Goal: Communication & Community: Share content

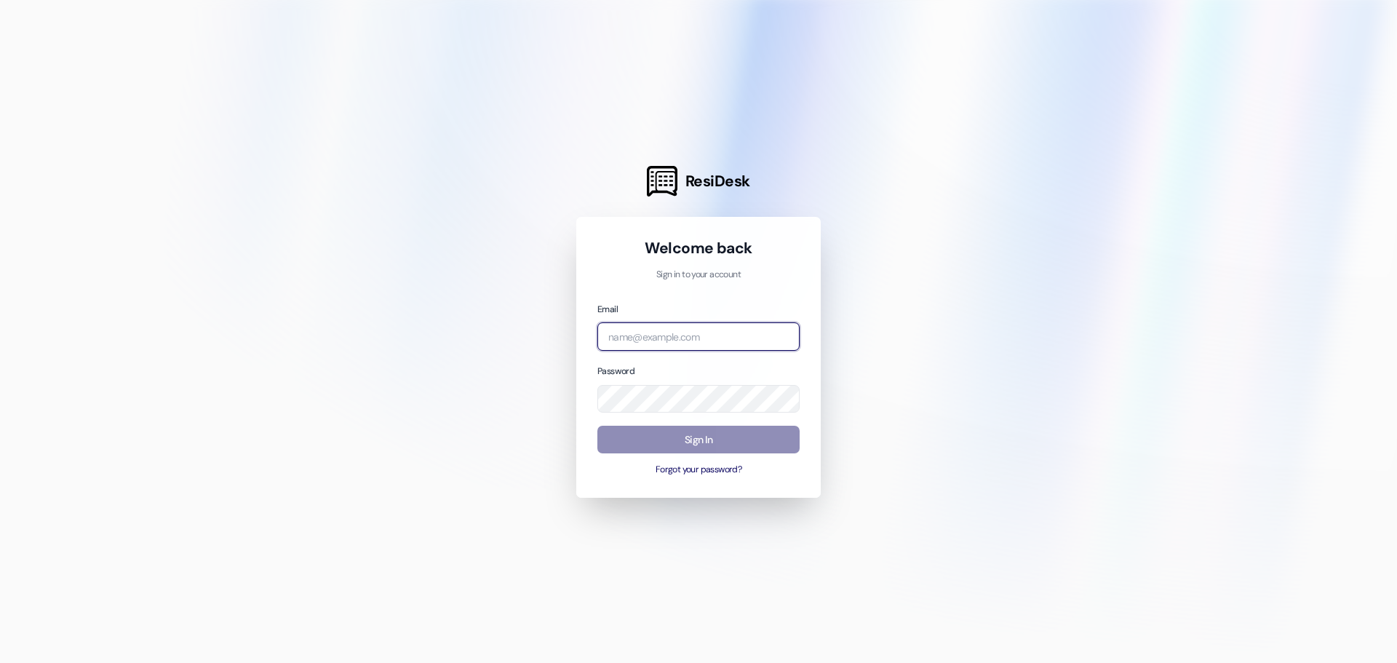
type input "[PERSON_NAME][EMAIL_ADDRESS][DOMAIN_NAME]"
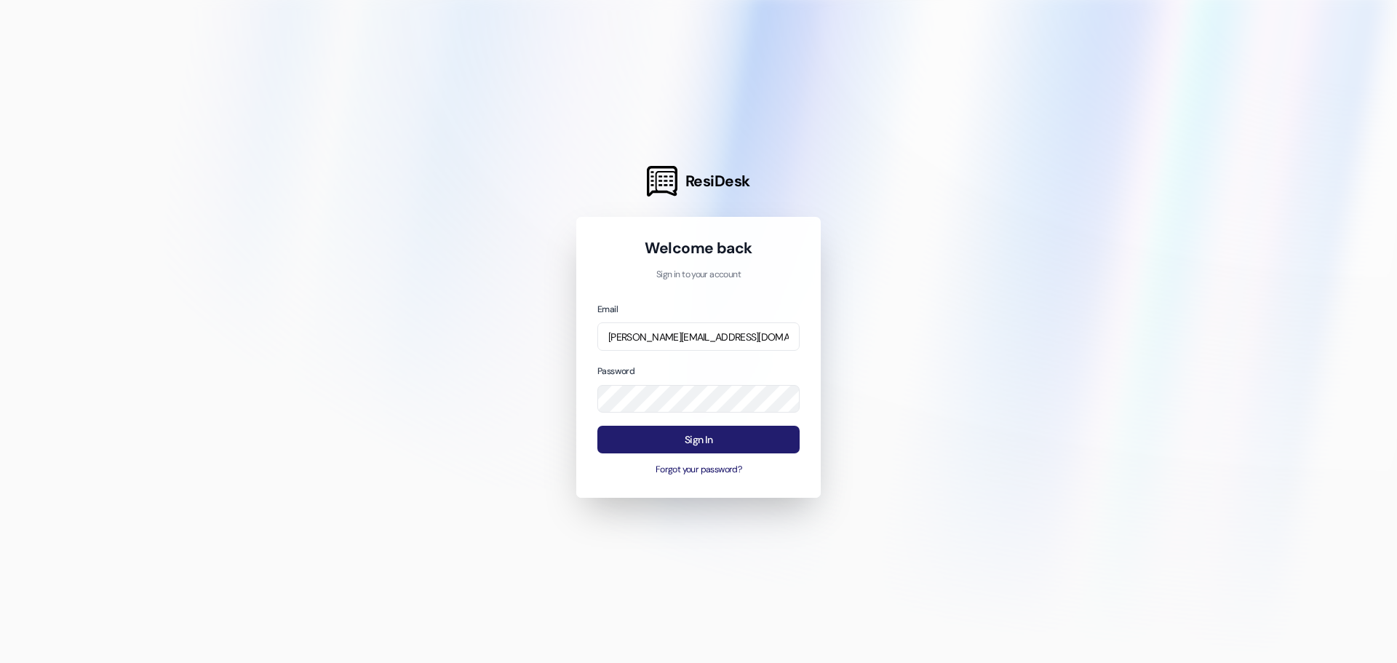
click at [675, 442] on button "Sign In" at bounding box center [699, 440] width 202 height 28
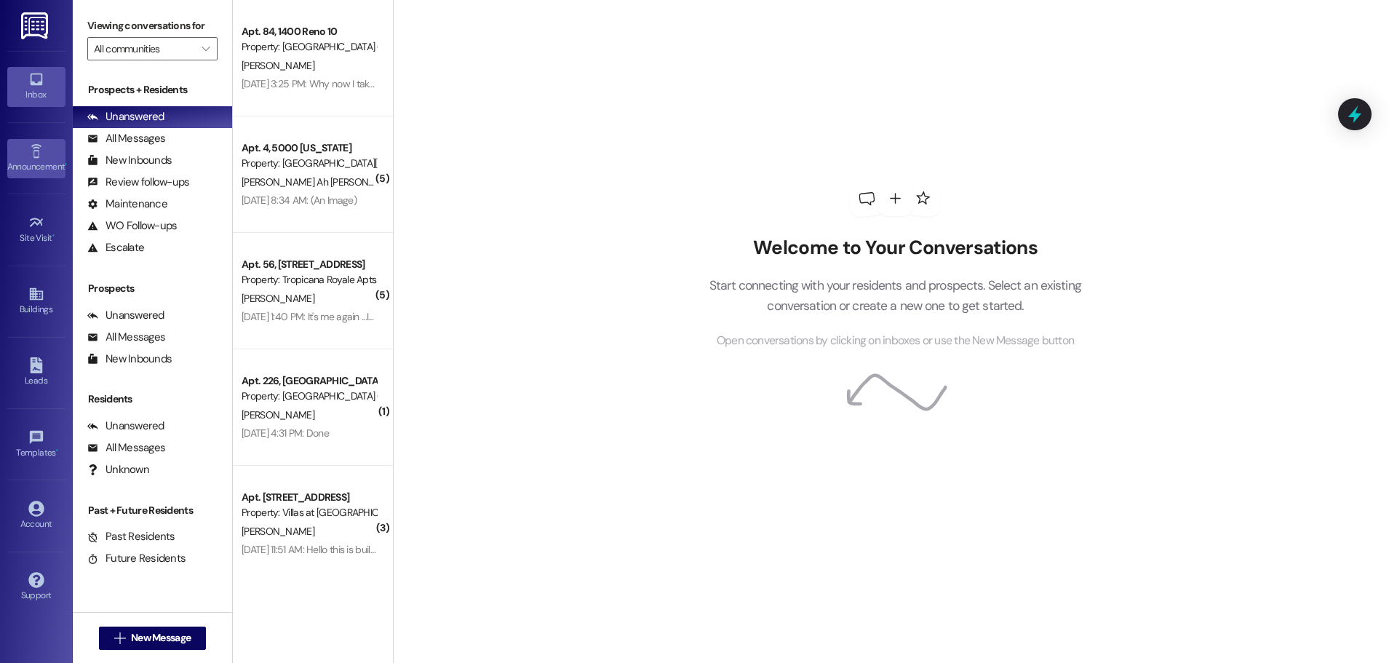
click at [33, 172] on div "Announcement •" at bounding box center [36, 166] width 73 height 15
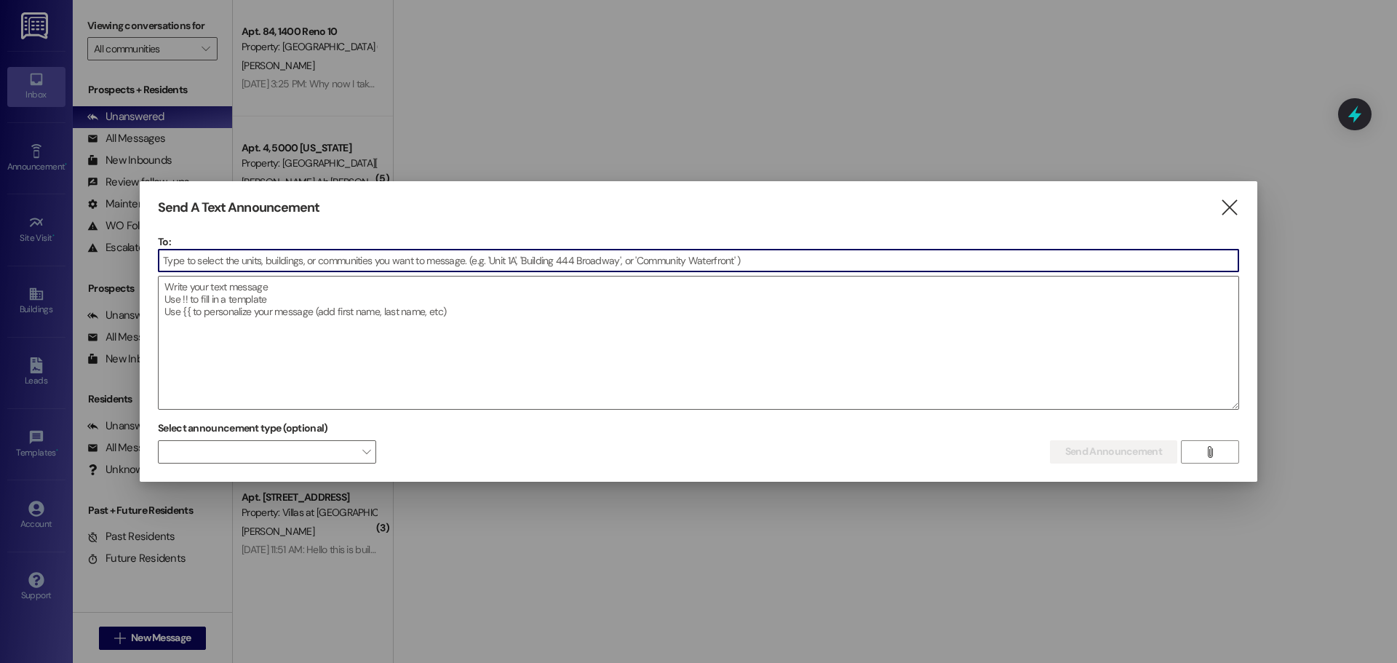
click at [233, 260] on input at bounding box center [699, 261] width 1080 height 22
click at [235, 258] on input at bounding box center [699, 261] width 1080 height 22
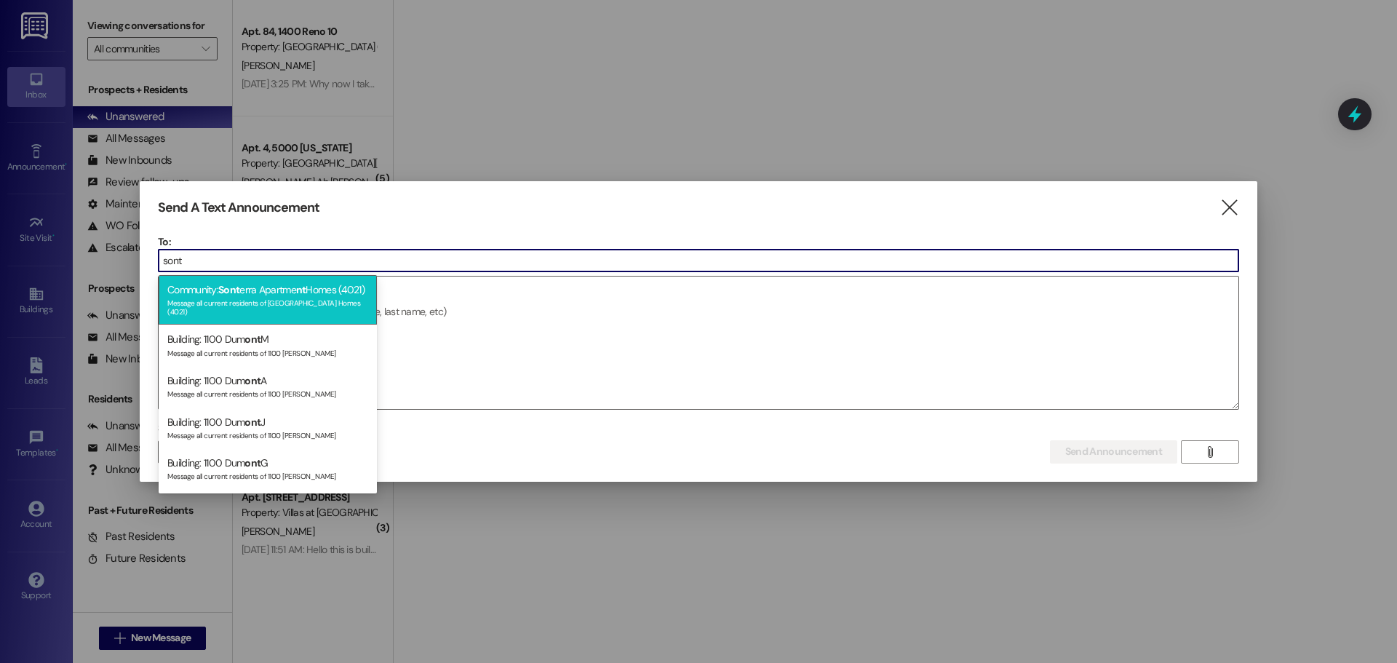
type input "sont"
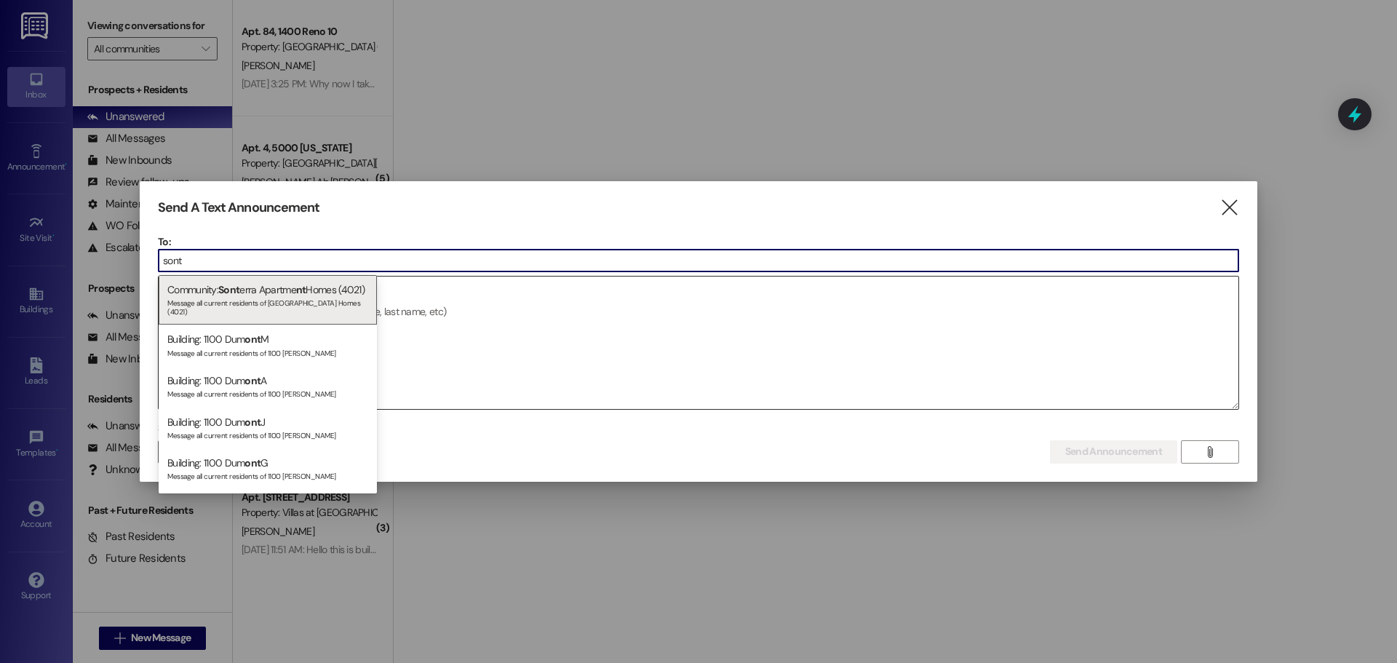
click at [226, 280] on div "Community: Sont erra Apartme nt Homes (4021) Message all current residents of […" at bounding box center [268, 299] width 218 height 49
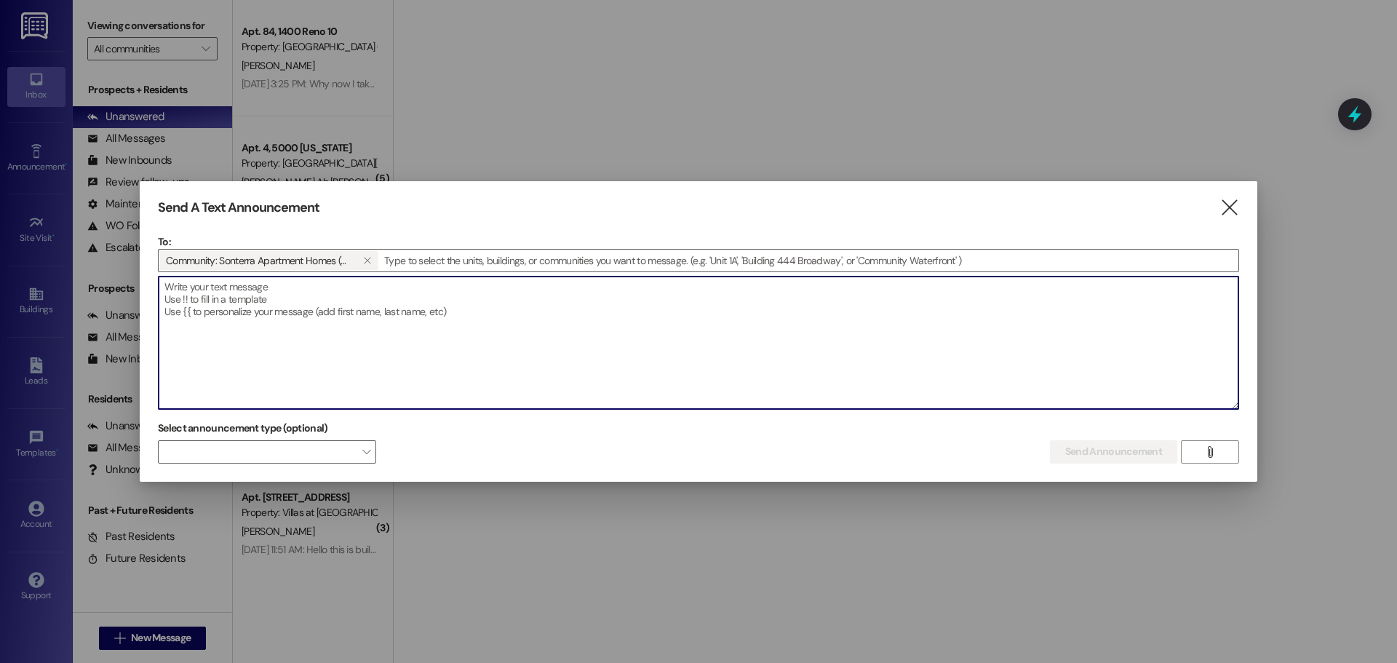
click at [225, 295] on textarea at bounding box center [699, 343] width 1080 height 132
paste textarea "Attention Residents of Buildings 33 and 34: [GEOGRAPHIC_DATA] is offering shelt…"
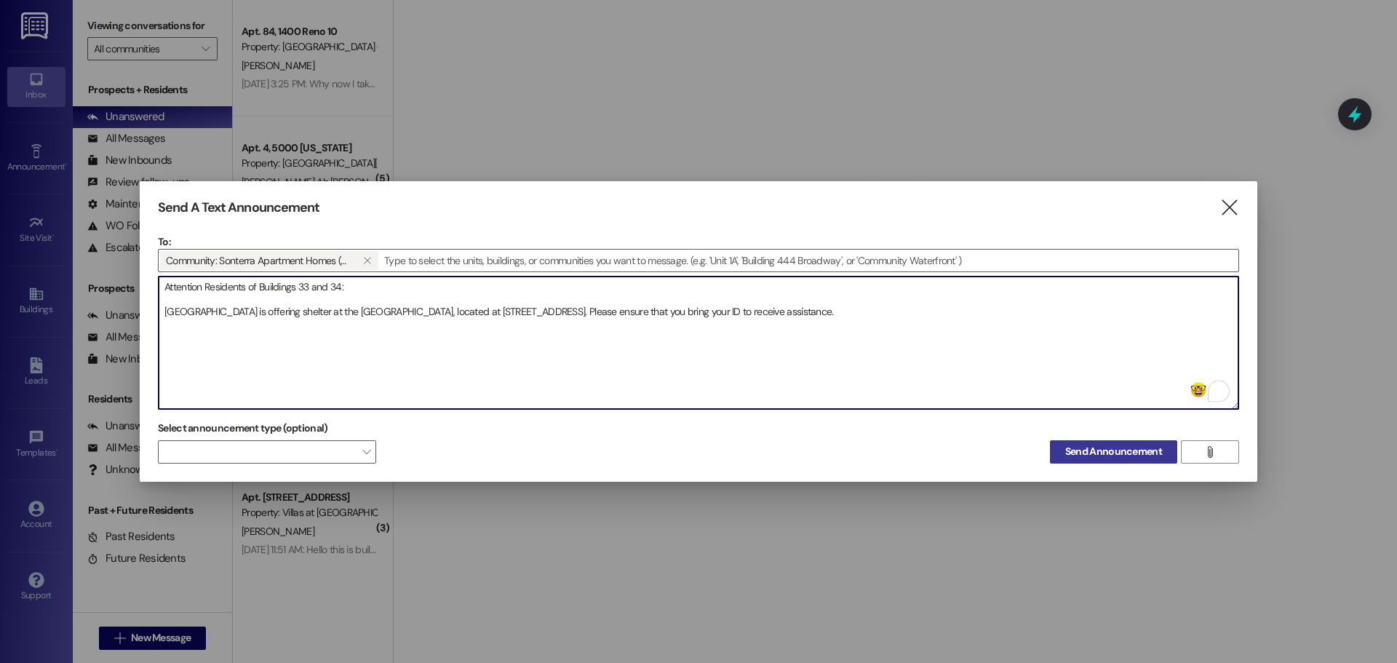
type textarea "Attention Residents of Buildings 33 and 34: [GEOGRAPHIC_DATA] is offering shelt…"
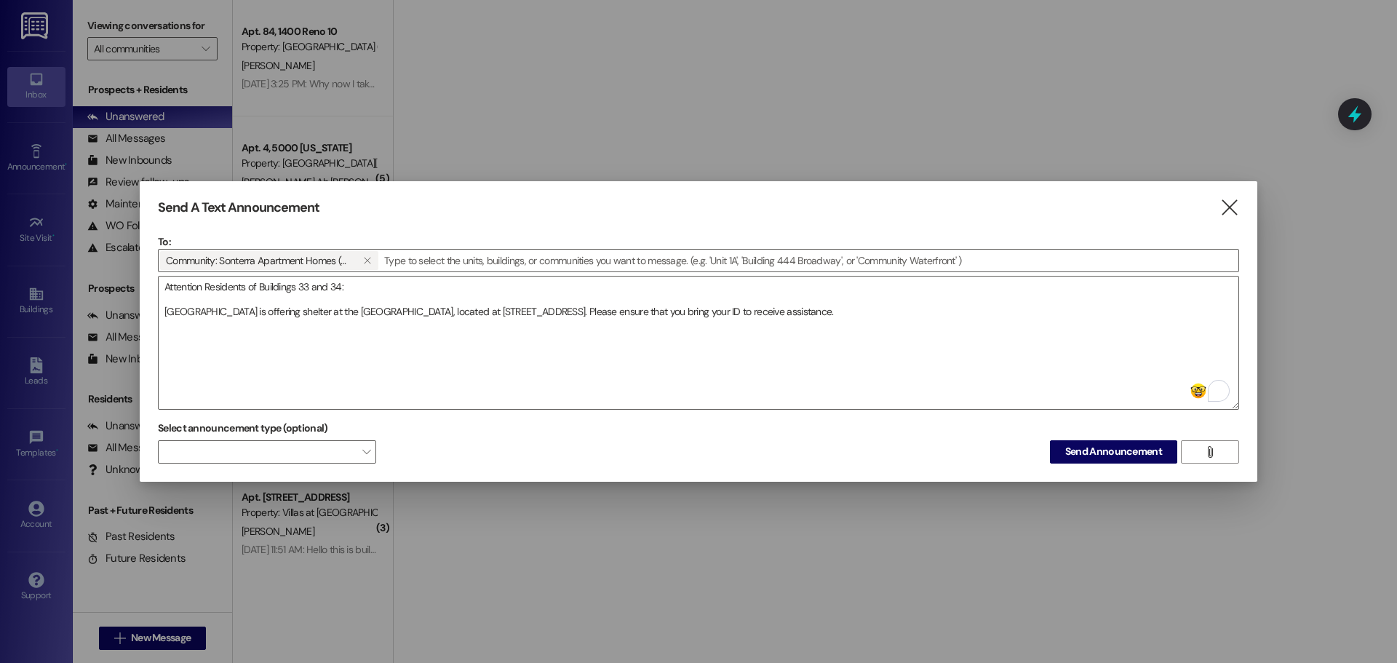
click at [1082, 452] on span "Send Announcement" at bounding box center [1114, 451] width 97 height 15
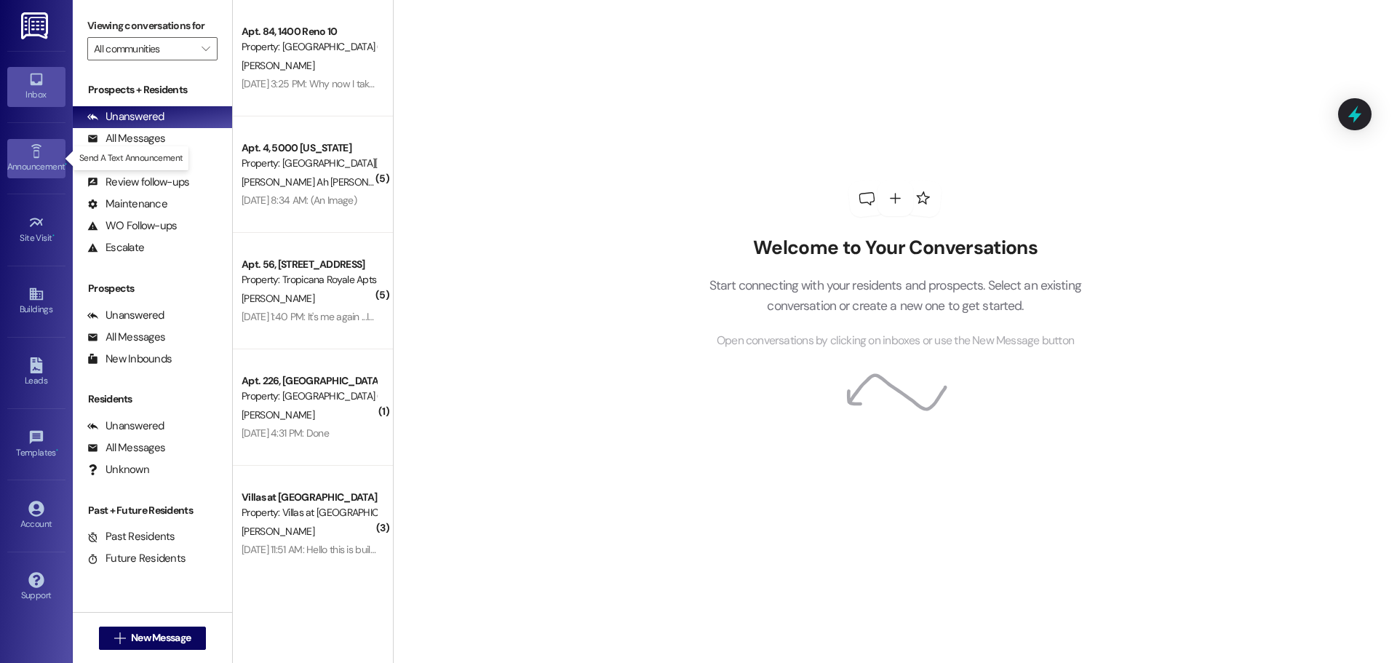
click at [49, 154] on link "Announcement •" at bounding box center [36, 158] width 58 height 39
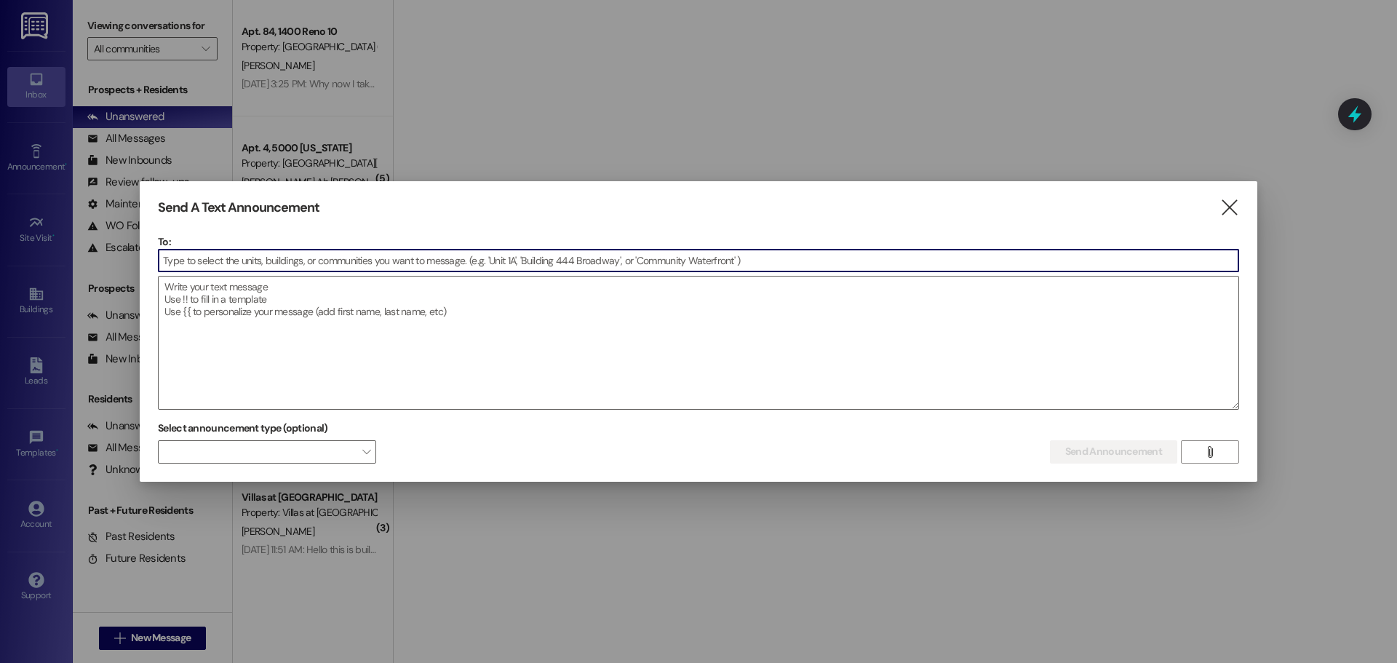
click at [361, 257] on input at bounding box center [699, 261] width 1080 height 22
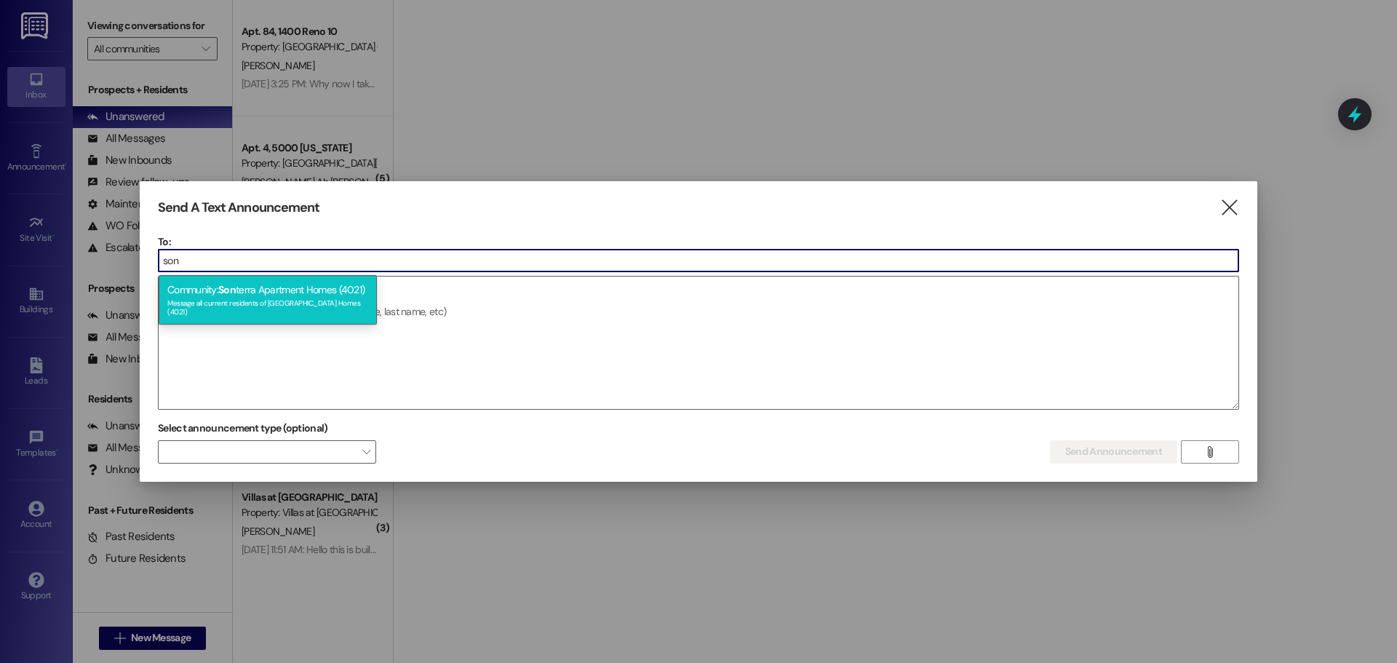
type input "son"
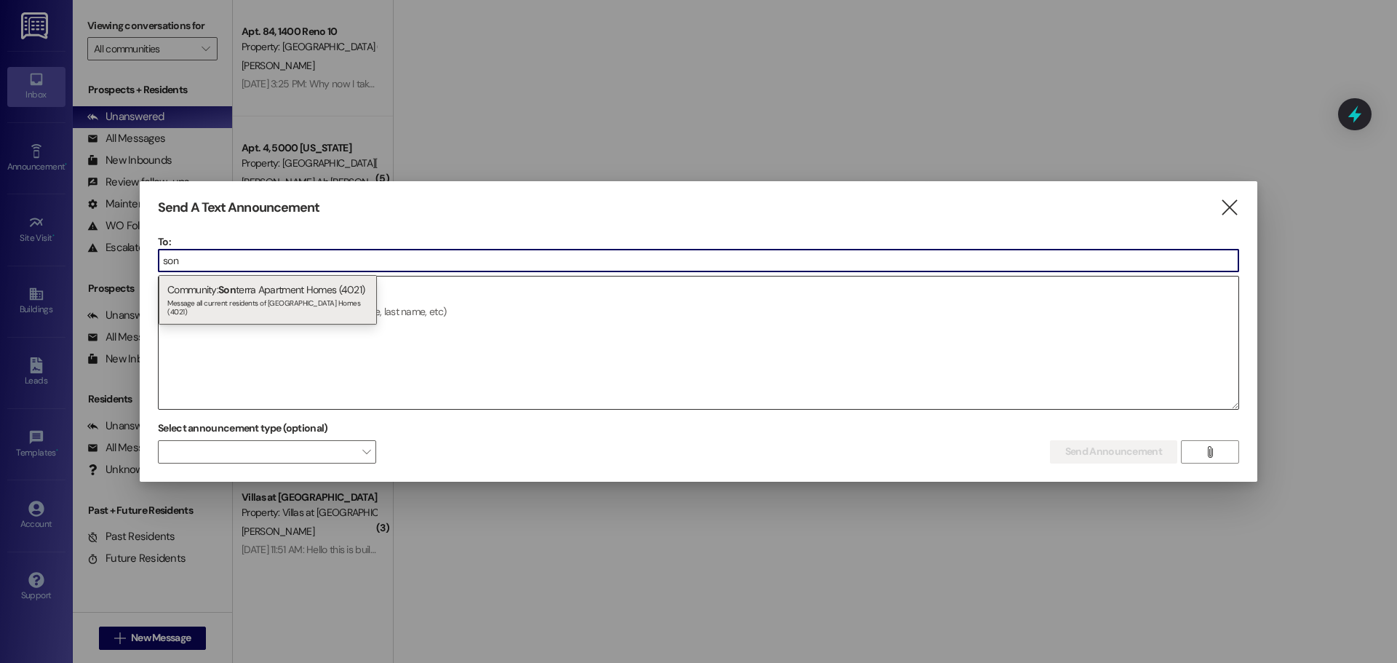
drag, startPoint x: 347, startPoint y: 302, endPoint x: 345, endPoint y: 330, distance: 27.7
click at [347, 303] on div "Community: Son terra Apartment Homes (4021) Message all current residents of [G…" at bounding box center [268, 299] width 218 height 49
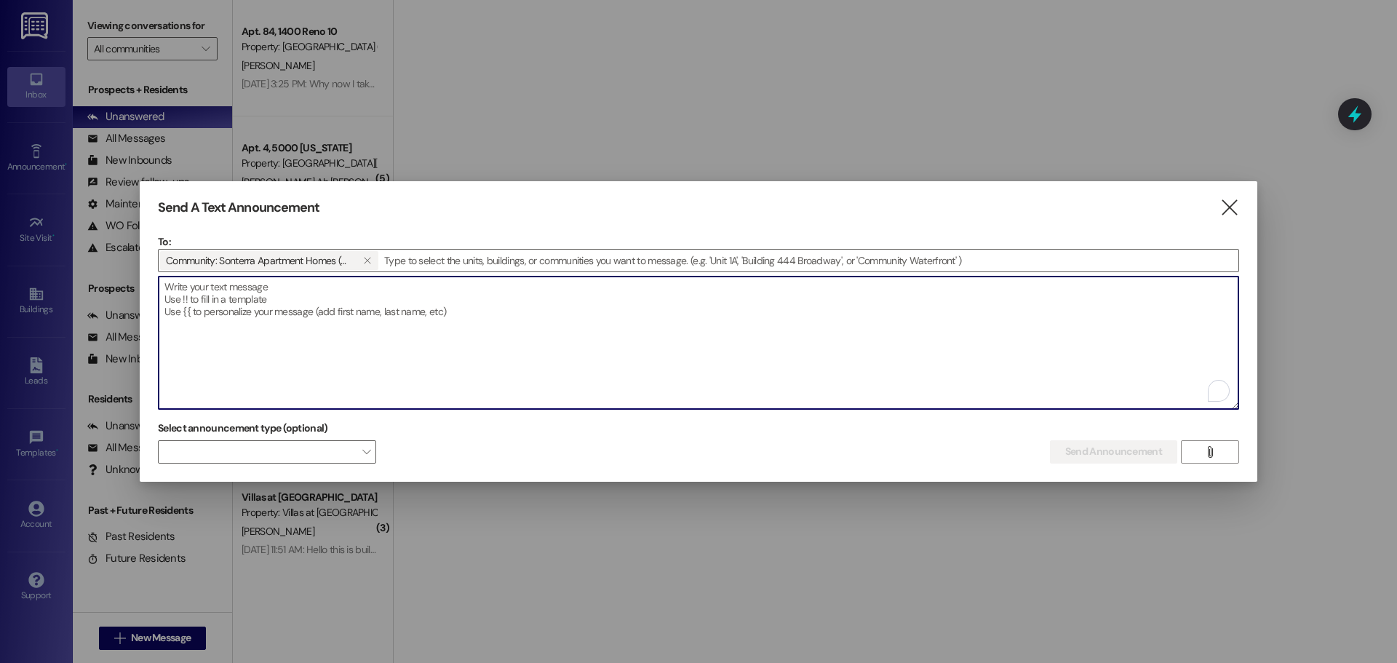
click at [345, 336] on textarea "To enrich screen reader interactions, please activate Accessibility in Grammarl…" at bounding box center [699, 343] width 1080 height 132
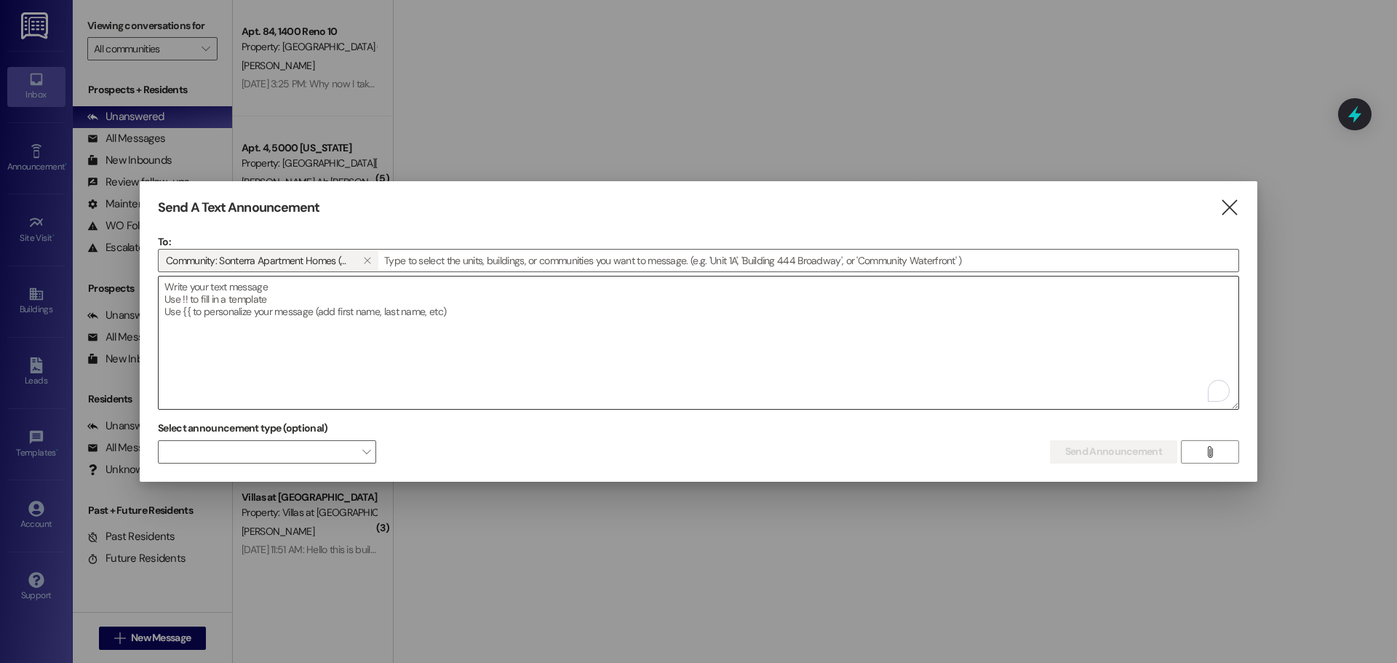
click at [389, 308] on textarea "To enrich screen reader interactions, please activate Accessibility in Grammarl…" at bounding box center [699, 343] width 1080 height 132
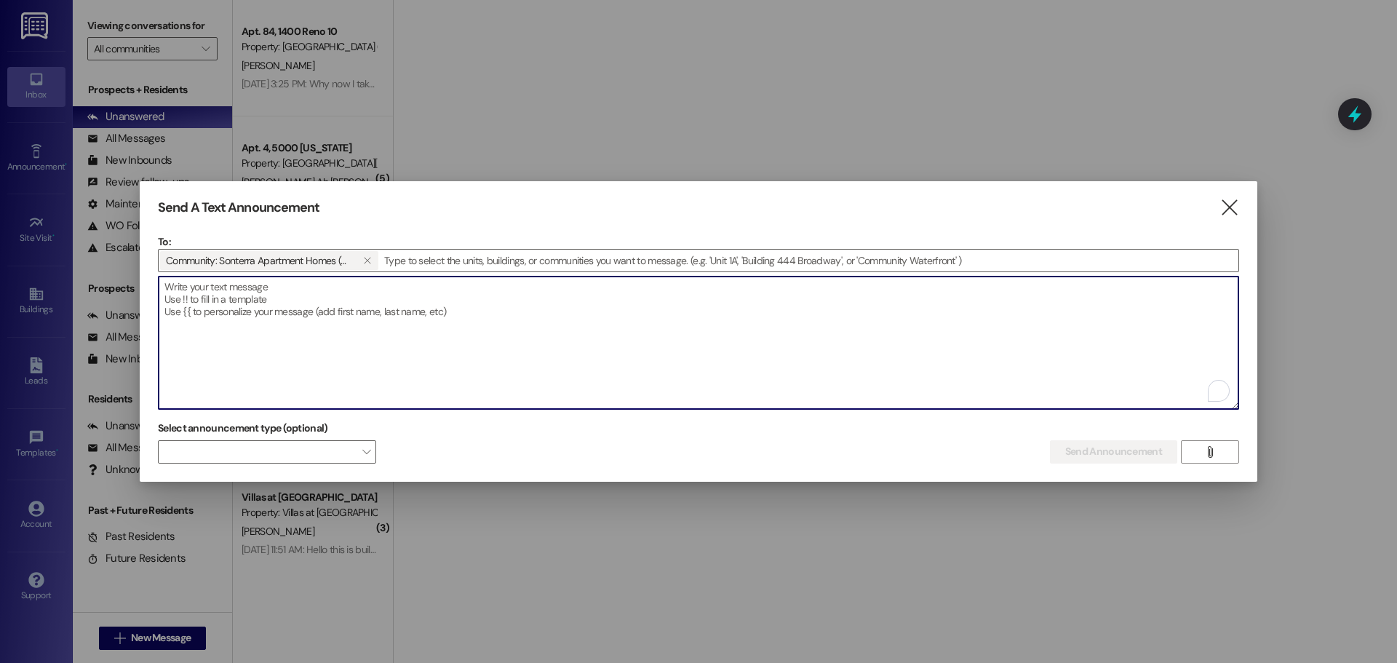
drag, startPoint x: 389, startPoint y: 308, endPoint x: 326, endPoint y: 344, distance: 72.0
click at [326, 344] on textarea "To enrich screen reader interactions, please activate Accessibility in Grammarl…" at bounding box center [699, 343] width 1080 height 132
paste textarea "The Red Cross shuttle will be arriving shortly. If you need assistance with clo…"
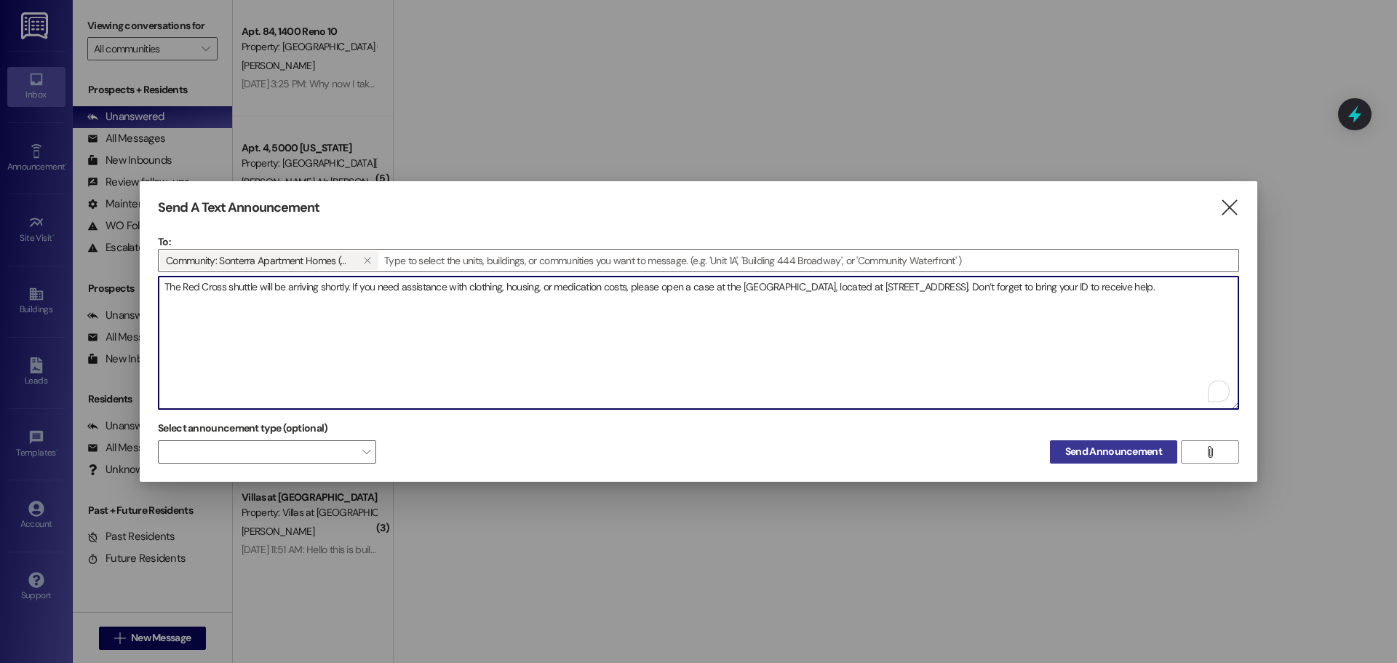
type textarea "The Red Cross shuttle will be arriving shortly. If you need assistance with clo…"
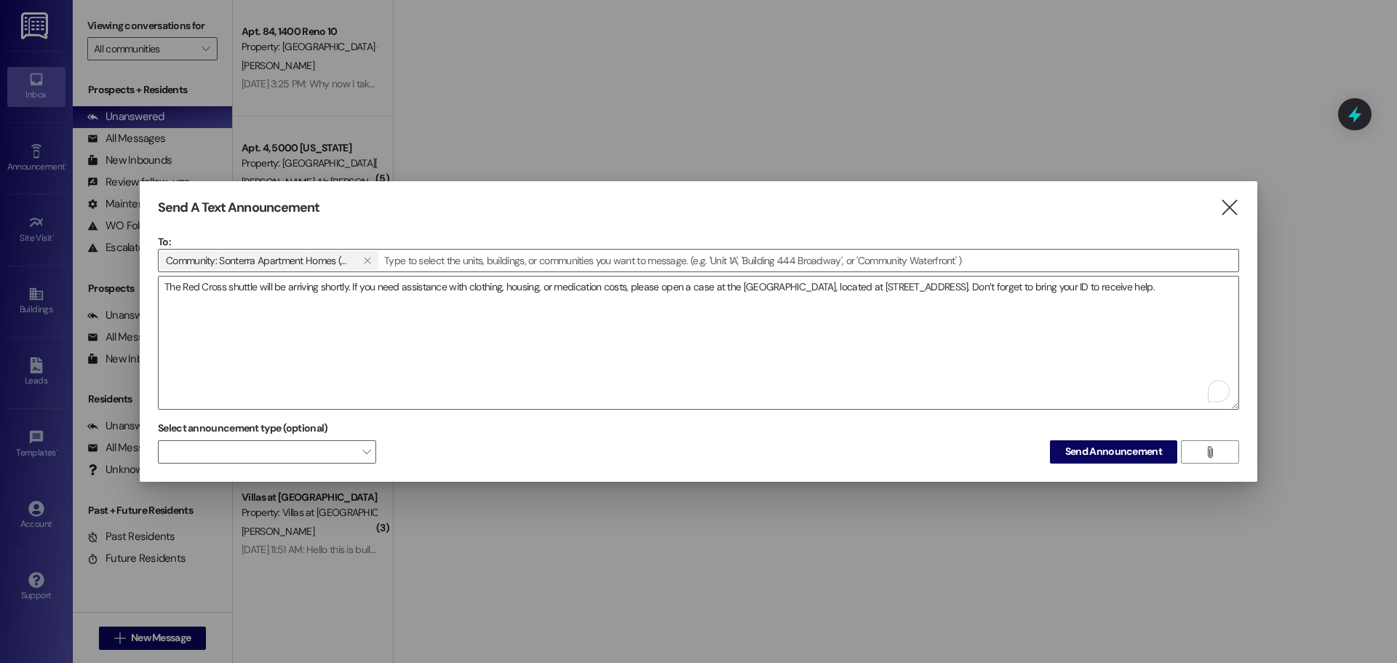
click at [1085, 451] on span "Send Announcement" at bounding box center [1114, 451] width 97 height 15
